Goal: Navigation & Orientation: Locate item on page

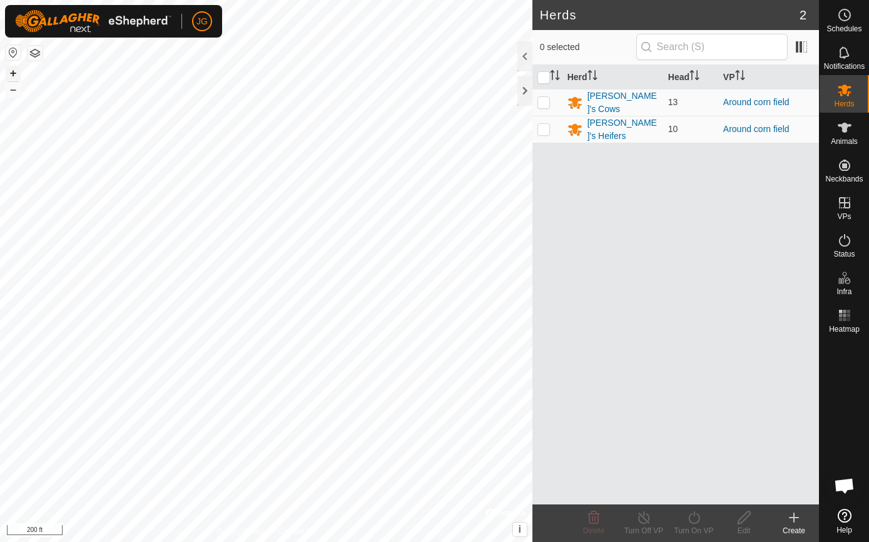
click at [15, 73] on button "+" at bounding box center [13, 73] width 15 height 15
click at [12, 93] on button "–" at bounding box center [13, 89] width 15 height 15
